Goal: Information Seeking & Learning: Understand process/instructions

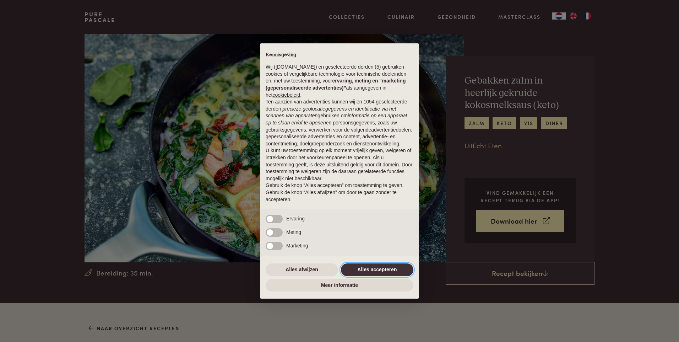
click at [376, 264] on button "Alles accepteren" at bounding box center [377, 269] width 72 height 13
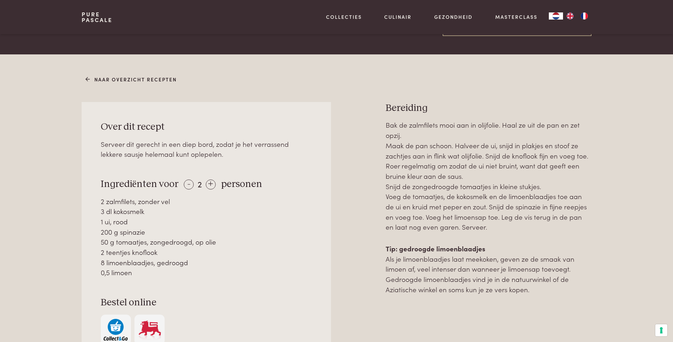
scroll to position [284, 0]
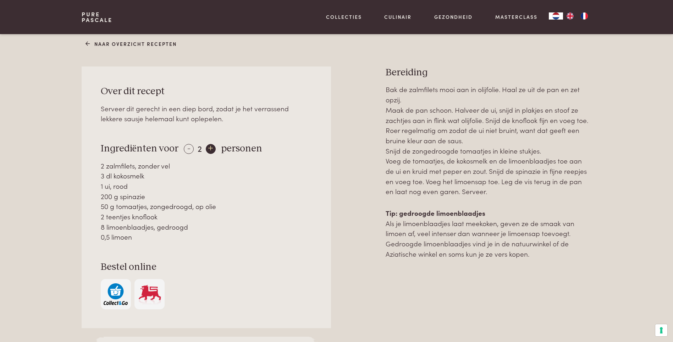
click at [207, 147] on div "+" at bounding box center [211, 149] width 10 height 10
click at [207, 147] on div "+" at bounding box center [212, 149] width 10 height 10
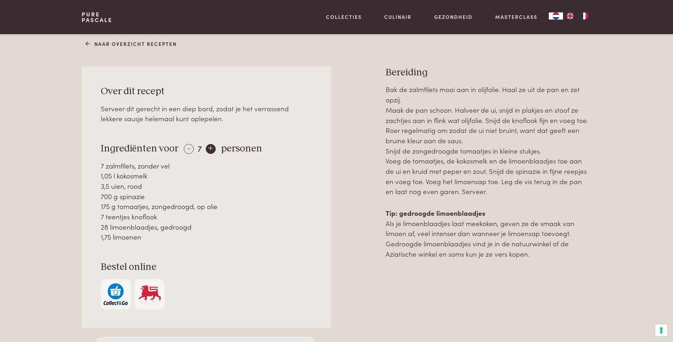
click at [206, 147] on div "+" at bounding box center [211, 149] width 10 height 10
click at [144, 227] on div "32 limoenblaadjes, gedroogd" at bounding box center [207, 227] width 212 height 10
drag, startPoint x: 142, startPoint y: 236, endPoint x: 93, endPoint y: 165, distance: 86.4
click at [93, 165] on div "Over dit recept Serveer dit gerecht in een diep bord, zodat je het verrassend l…" at bounding box center [206, 196] width 249 height 261
copy div "8 zalmfilets, zonder vel 1,2 l kokosmelk 4 uien, rood 800 g spinazie 200 g toma…"
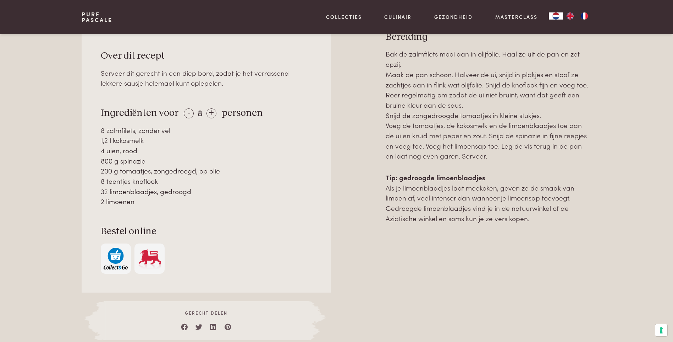
scroll to position [248, 0]
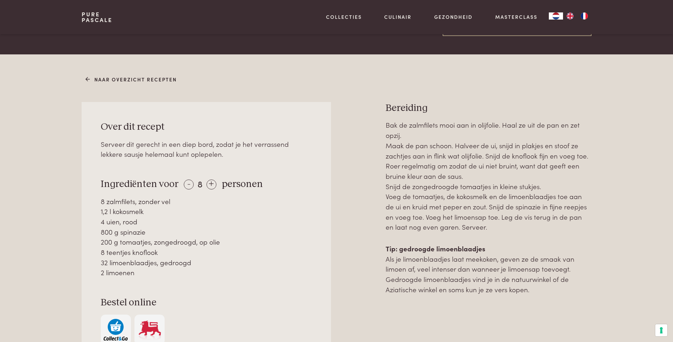
drag, startPoint x: 387, startPoint y: 123, endPoint x: 515, endPoint y: 223, distance: 162.3
click at [515, 223] on p "Bak de zalmfilets mooi aan in olijfolie. Haal ze uit de pan en zet opzij. Maak …" at bounding box center [489, 176] width 206 height 112
copy p "Bak de zalmfilets mooi aan in olijfolie. Haal ze uit de pan en zet opzij. Maak …"
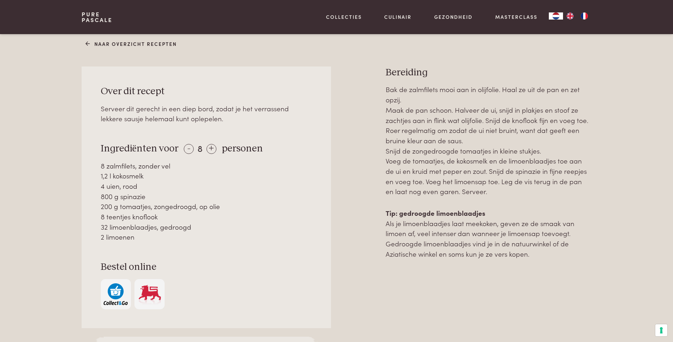
scroll to position [177, 0]
